Goal: Information Seeking & Learning: Learn about a topic

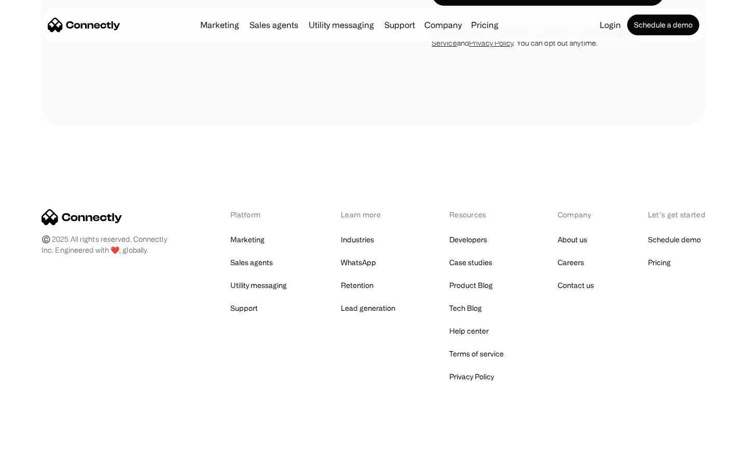
scroll to position [1134, 0]
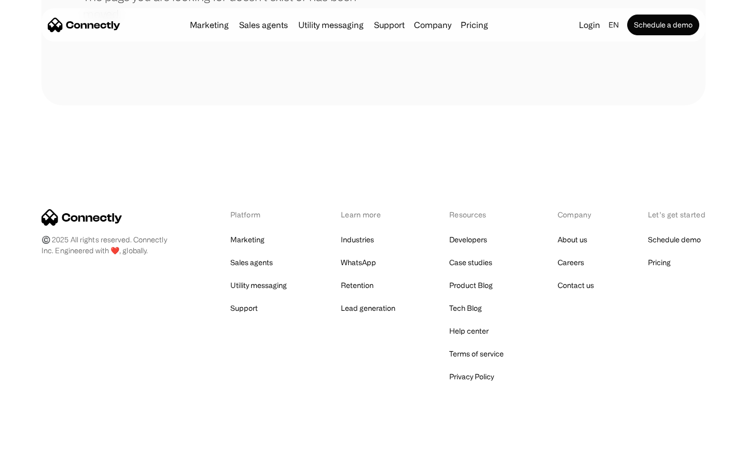
scroll to position [189, 0]
